Goal: Go to known website: Access a specific website the user already knows

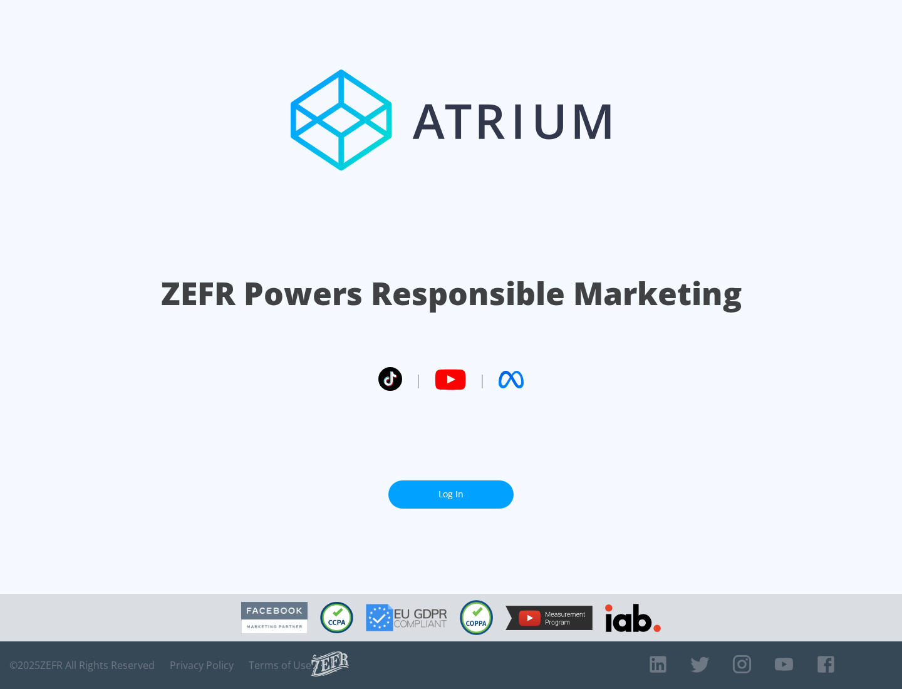
click at [451, 494] on link "Log In" at bounding box center [451, 495] width 125 height 28
